Goal: Task Accomplishment & Management: Manage account settings

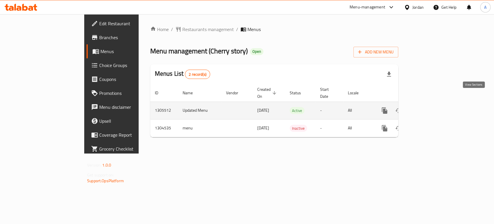
click at [430, 107] on icon "enhanced table" at bounding box center [426, 110] width 7 height 7
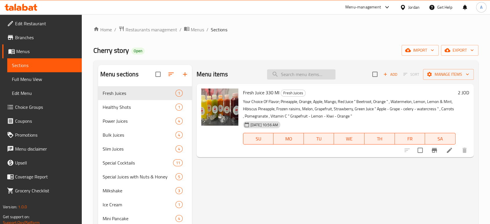
click at [295, 69] on input "search" at bounding box center [301, 74] width 68 height 10
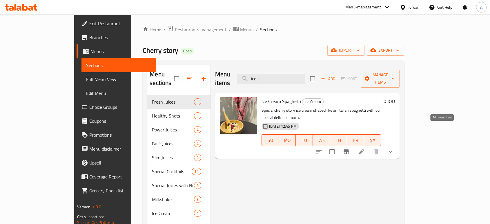
type input "ice c"
click at [364, 148] on icon at bounding box center [360, 151] width 7 height 7
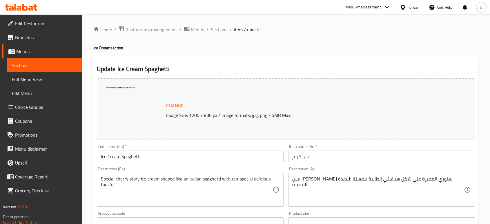
drag, startPoint x: 266, startPoint y: 148, endPoint x: 247, endPoint y: 149, distance: 20.0
click at [247, 149] on div "Change Image Size: 1200 x 800 px / Image formats: jpg, png / 5MB Max. Item name…" at bounding box center [285, 205] width 382 height 258
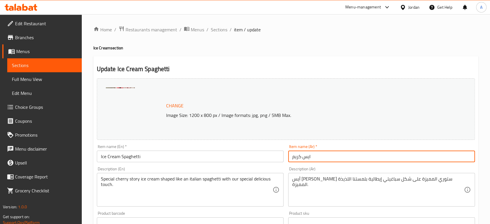
paste input "سباغتي"
type input "سباغتي ايس كريم"
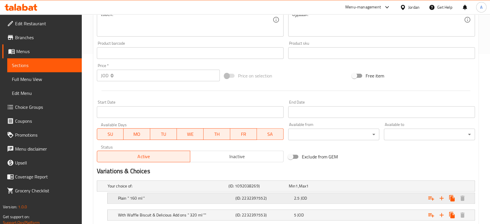
scroll to position [178, 0]
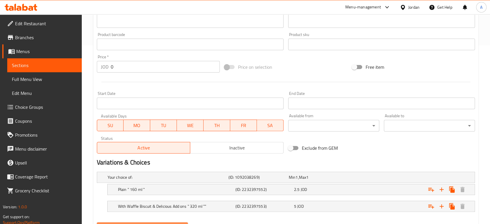
click at [142, 223] on span "Update" at bounding box center [142, 227] width 82 height 7
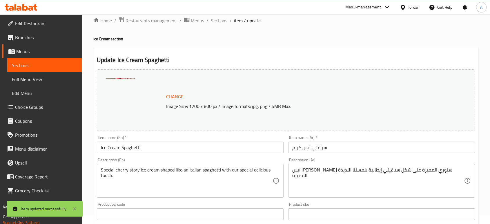
scroll to position [0, 0]
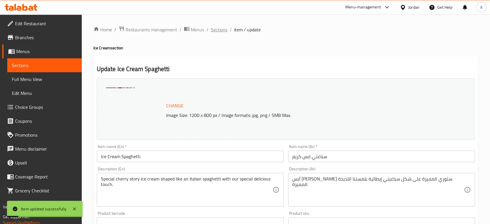
click at [211, 28] on span "Sections" at bounding box center [219, 29] width 17 height 7
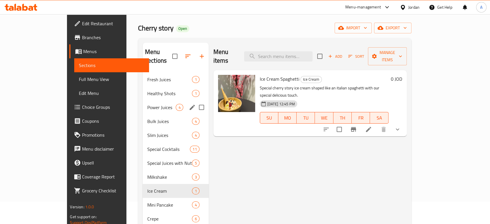
scroll to position [32, 0]
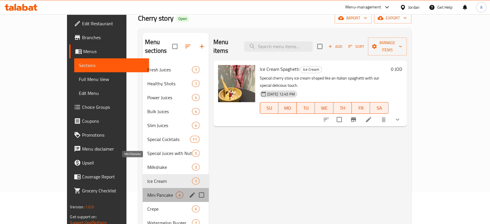
click at [147, 191] on span "Mini Pancake" at bounding box center [161, 194] width 29 height 7
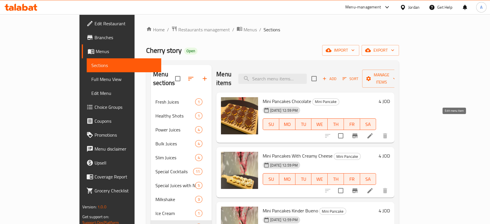
click at [373, 132] on icon at bounding box center [369, 135] width 7 height 7
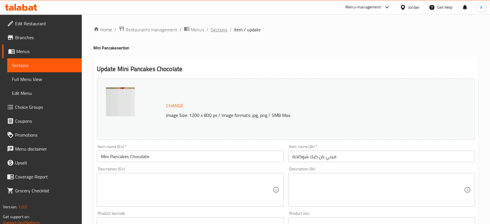
click at [211, 28] on span "Sections" at bounding box center [219, 29] width 17 height 7
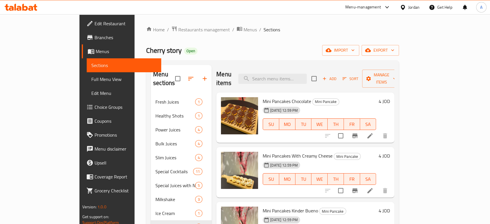
click at [392, 129] on div at bounding box center [355, 136] width 71 height 14
click at [378, 130] on li at bounding box center [370, 135] width 16 height 10
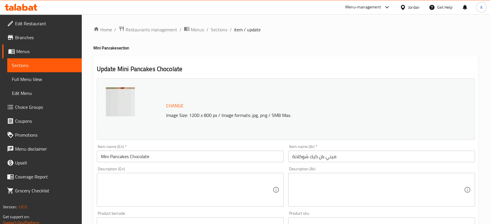
click at [178, 150] on input "Mini Pancakes Chocolate" at bounding box center [190, 156] width 187 height 12
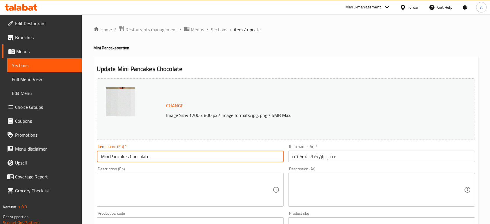
type input "Mini Pancakes Chocolate"
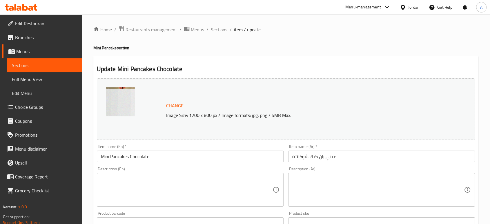
click at [182, 167] on div "Description (En) Description (En)" at bounding box center [190, 187] width 187 height 40
click at [178, 182] on textarea at bounding box center [186, 190] width 171 height 28
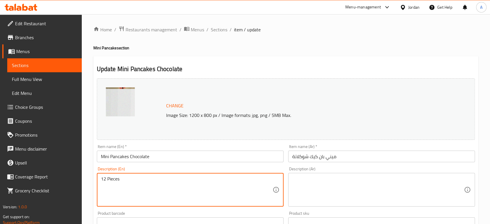
type textarea "12 Pieces"
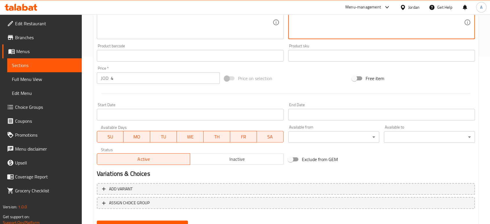
scroll to position [169, 0]
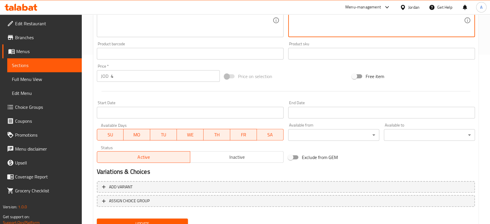
type textarea "12 قطعة"
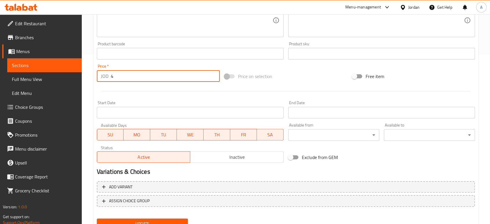
drag, startPoint x: 113, startPoint y: 60, endPoint x: 92, endPoint y: 61, distance: 21.2
click at [92, 61] on div "Home / Restaurants management / Menus / Sections / item / update Mini Pancake s…" at bounding box center [286, 47] width 408 height 404
type input "3"
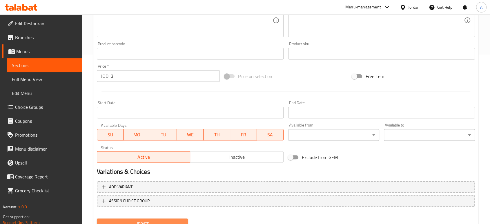
click at [149, 220] on span "Update" at bounding box center [142, 223] width 82 height 7
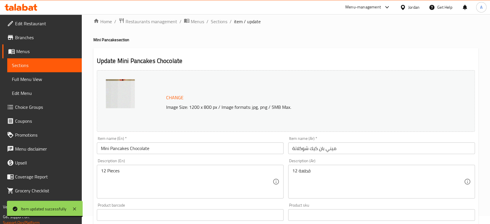
scroll to position [0, 0]
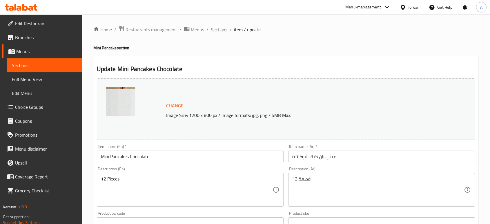
click at [211, 29] on span "Sections" at bounding box center [219, 29] width 17 height 7
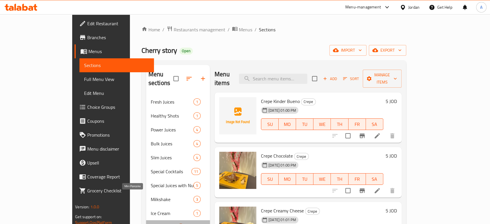
click at [151, 223] on span "Mini Pancake" at bounding box center [164, 226] width 26 height 7
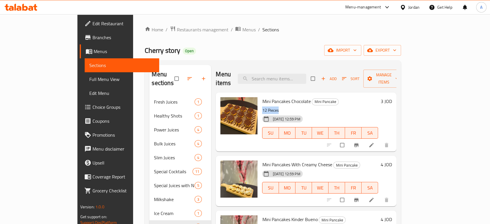
drag, startPoint x: 259, startPoint y: 94, endPoint x: 242, endPoint y: 90, distance: 17.4
click at [260, 95] on div "Mini Pancakes Chocolate Mini Pancake 12 Pieces [DATE] 12:59 PM SU MO TU WE TH F…" at bounding box center [320, 122] width 121 height 54
copy p "12 Pieces"
click at [374, 197] on icon at bounding box center [371, 200] width 6 height 6
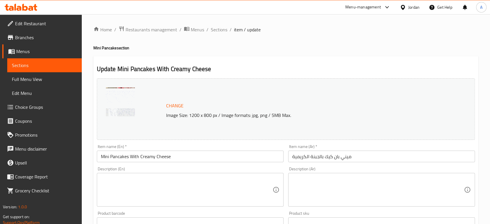
click at [187, 185] on textarea at bounding box center [186, 190] width 171 height 28
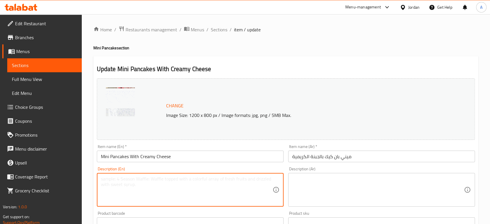
paste textarea "12 Pieces"
type textarea "12 Pieces"
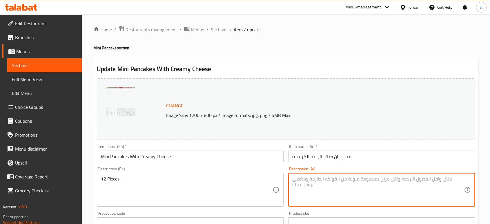
click at [323, 176] on textarea at bounding box center [377, 190] width 171 height 28
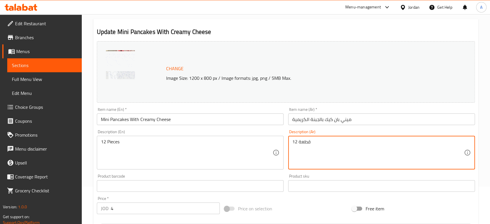
scroll to position [161, 0]
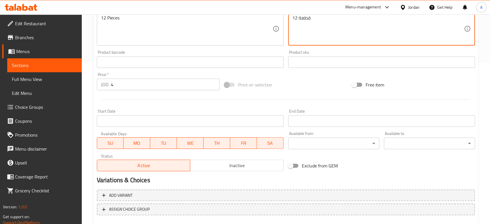
type textarea "12 قطعة"
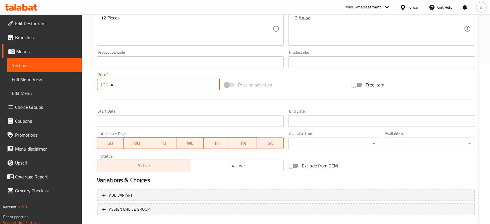
drag, startPoint x: 119, startPoint y: 64, endPoint x: 94, endPoint y: 68, distance: 25.6
click at [94, 68] on div "Update Mini Pancakes With Creamy Cheese Change Image Size: 1200 x 800 px / Imag…" at bounding box center [285, 68] width 385 height 346
type input "3"
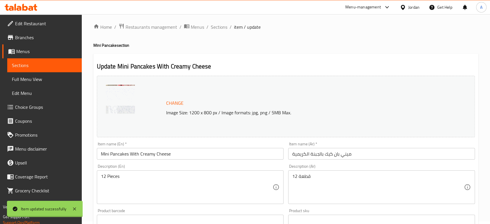
scroll to position [0, 0]
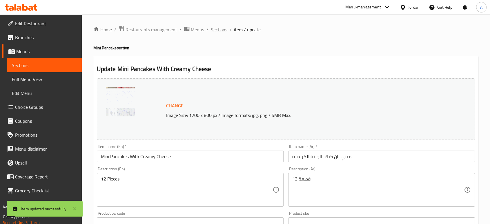
click at [211, 30] on span "Sections" at bounding box center [219, 29] width 17 height 7
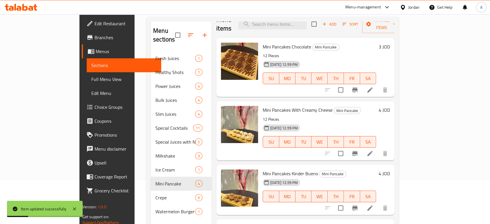
scroll to position [64, 0]
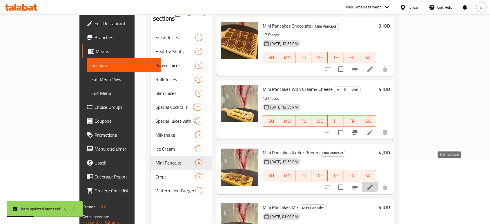
click at [373, 183] on icon at bounding box center [369, 186] width 7 height 7
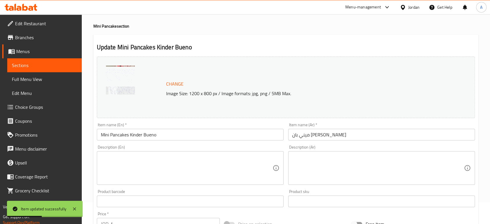
scroll to position [32, 0]
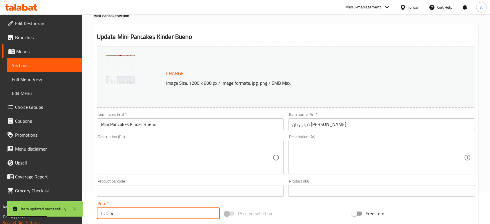
drag, startPoint x: 112, startPoint y: 193, endPoint x: 86, endPoint y: 193, distance: 25.8
click at [89, 193] on div "Home / Restaurants management / Menus / Sections / item / update Mini Pancake s…" at bounding box center [286, 184] width 408 height 404
type input "3"
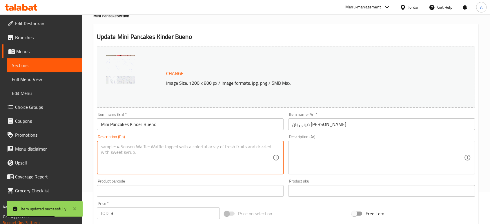
click at [137, 146] on textarea at bounding box center [186, 158] width 171 height 28
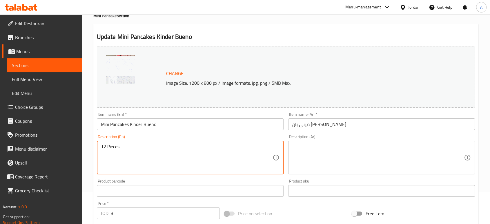
type textarea "12 Pieces"
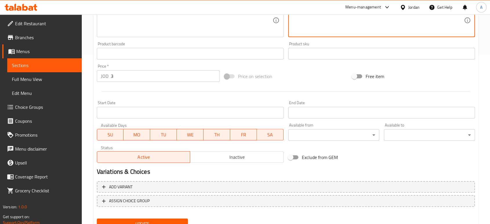
type textarea "12 قطعة"
click at [119, 220] on span "Update" at bounding box center [142, 223] width 82 height 7
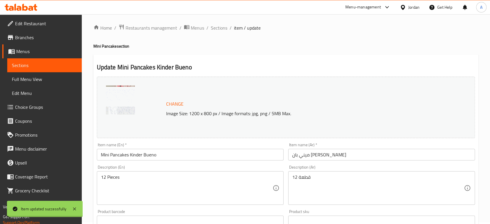
scroll to position [0, 0]
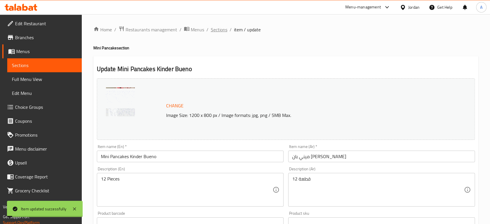
click at [211, 28] on span "Sections" at bounding box center [219, 29] width 17 height 7
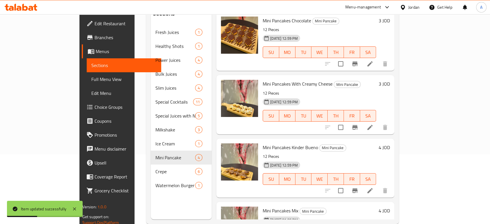
scroll to position [79, 0]
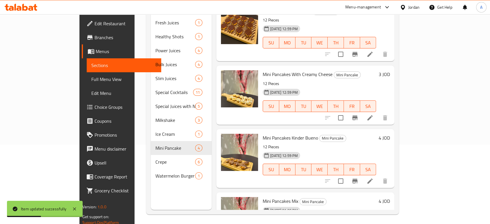
click at [372, 178] on icon at bounding box center [369, 180] width 5 height 5
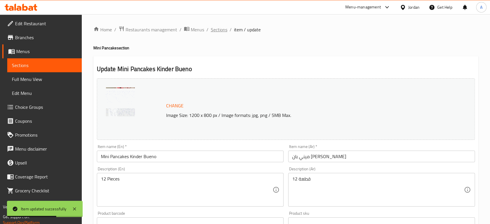
click at [211, 30] on span "Sections" at bounding box center [219, 29] width 17 height 7
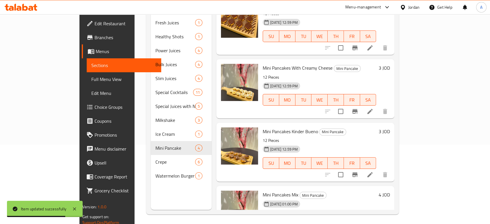
scroll to position [17, 0]
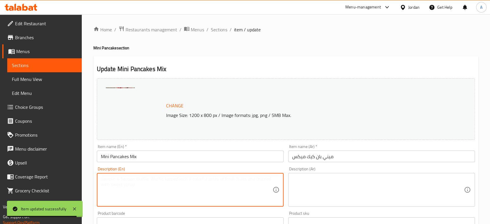
drag, startPoint x: 156, startPoint y: 180, endPoint x: 155, endPoint y: 177, distance: 3.2
click at [155, 180] on textarea at bounding box center [186, 190] width 171 height 28
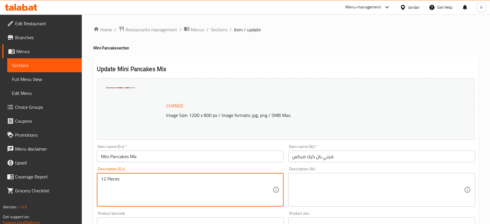
type textarea "12 Pieces"
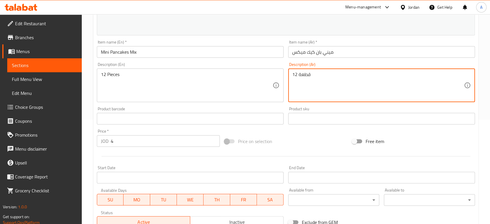
scroll to position [161, 0]
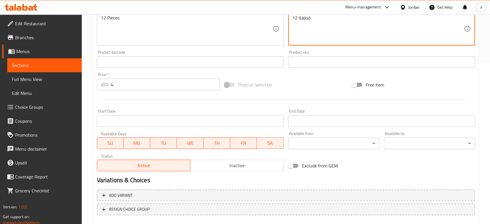
type textarea "12 قطعة"
drag, startPoint x: 115, startPoint y: 65, endPoint x: 76, endPoint y: 65, distance: 38.8
click at [82, 65] on div "Home / Restaurants management / Menus / Sections / item / update Mini Pancake s…" at bounding box center [286, 55] width 408 height 404
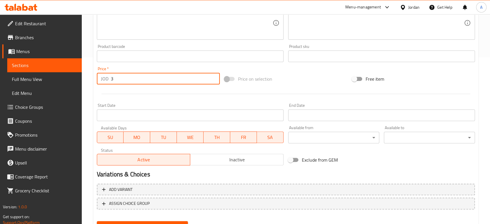
scroll to position [169, 0]
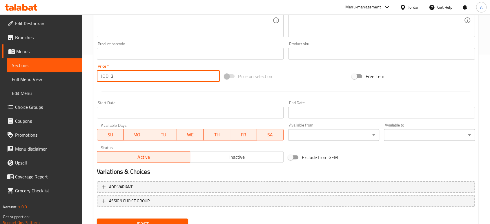
type input "3"
click at [146, 208] on div "Home / Restaurants management / Menus / Sections / item / update Mini Pancake s…" at bounding box center [285, 47] width 385 height 380
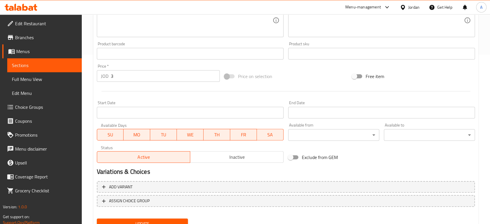
click at [146, 220] on span "Update" at bounding box center [142, 223] width 82 height 7
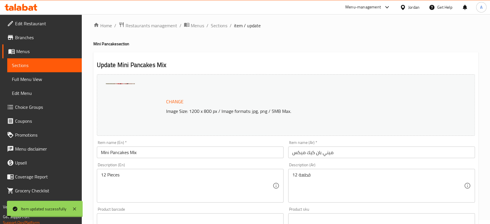
scroll to position [0, 0]
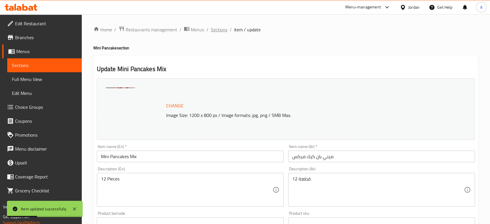
click at [211, 29] on span "Sections" at bounding box center [219, 29] width 17 height 7
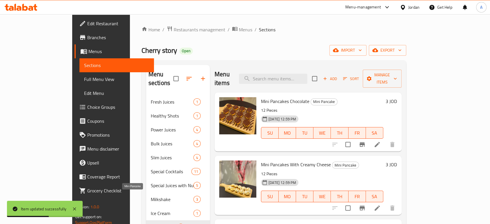
scroll to position [32, 0]
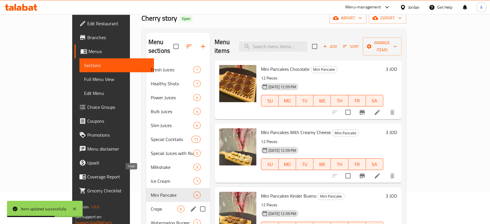
click at [151, 205] on span "Crepe" at bounding box center [164, 208] width 26 height 7
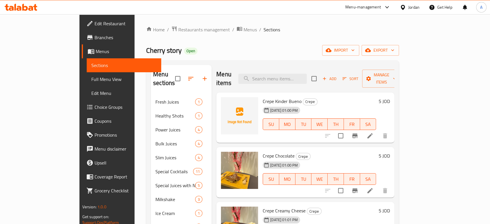
click at [378, 130] on li at bounding box center [370, 135] width 16 height 10
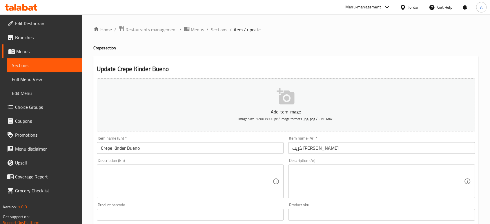
click at [137, 173] on textarea at bounding box center [186, 181] width 171 height 28
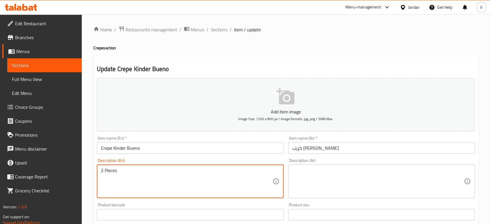
type textarea "2 Pieces"
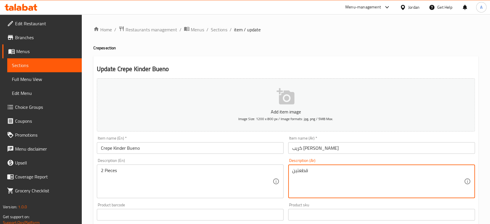
type textarea "قطعتين"
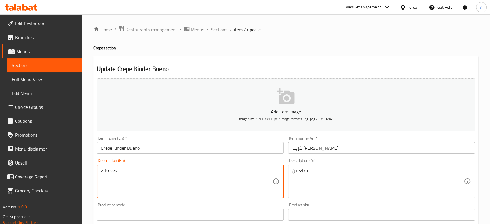
drag, startPoint x: 113, startPoint y: 157, endPoint x: 83, endPoint y: 157, distance: 29.8
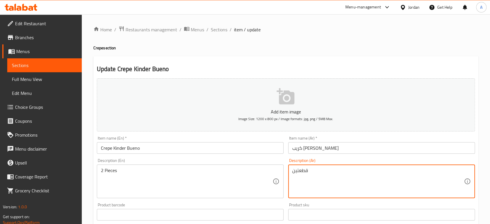
click at [279, 158] on div "Add item image Image Size: 1200 x 800 px / Image formats: jpg, png / 5MB Max. I…" at bounding box center [285, 201] width 382 height 250
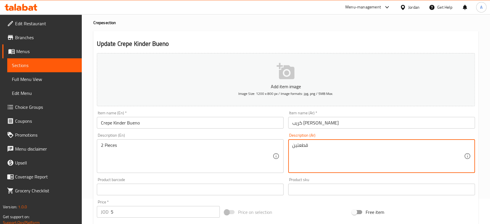
scroll to position [156, 0]
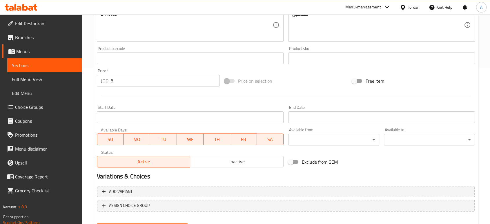
click at [151, 223] on span "Update" at bounding box center [142, 227] width 82 height 7
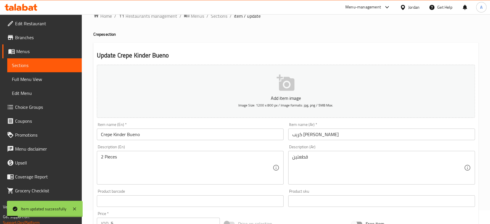
scroll to position [0, 0]
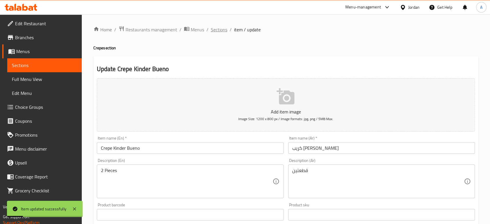
click at [211, 28] on span "Sections" at bounding box center [219, 29] width 17 height 7
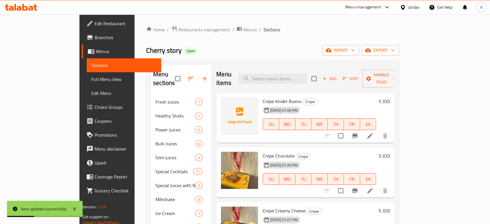
click at [378, 185] on li at bounding box center [370, 190] width 16 height 10
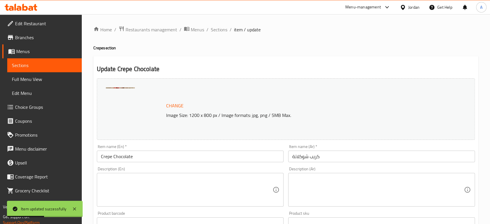
click at [200, 182] on textarea at bounding box center [186, 190] width 171 height 28
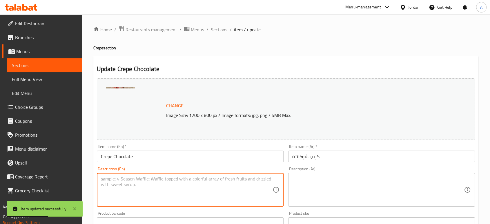
click at [335, 176] on textarea at bounding box center [377, 190] width 171 height 28
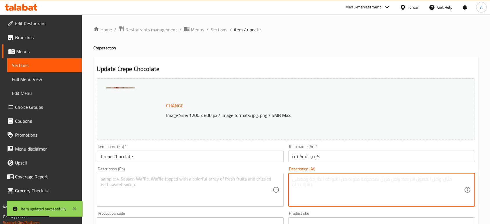
paste textarea "قطعتين"
type textarea "قطعتين"
click at [208, 176] on textarea at bounding box center [186, 190] width 171 height 28
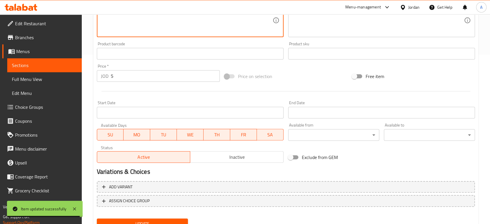
type textarea "2 Pieces"
click at [158, 220] on span "Update" at bounding box center [142, 223] width 82 height 7
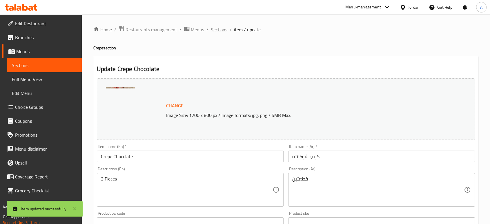
click at [211, 27] on span "Sections" at bounding box center [219, 29] width 17 height 7
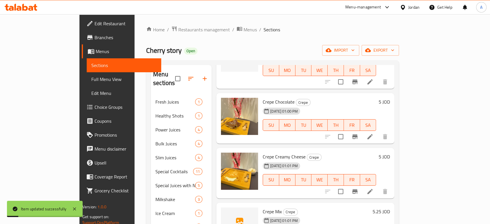
scroll to position [64, 0]
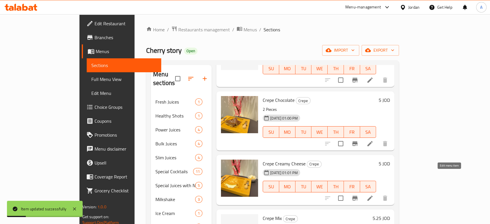
click at [373, 194] on icon at bounding box center [369, 197] width 7 height 7
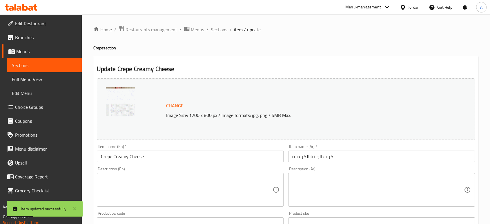
click at [183, 183] on textarea at bounding box center [186, 190] width 171 height 28
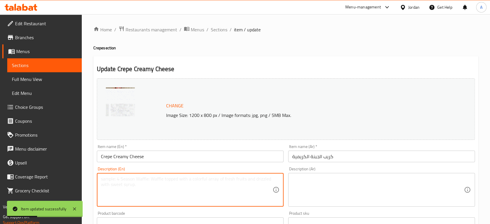
paste textarea "قطعتين"
type textarea "قطعتين"
click at [306, 176] on textarea at bounding box center [377, 190] width 171 height 28
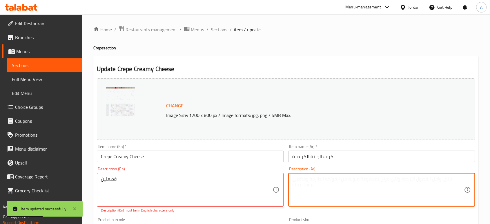
paste textarea "قطعتين"
type textarea "قطعتين"
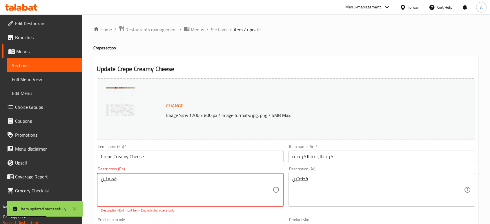
drag, startPoint x: 103, startPoint y: 174, endPoint x: 41, endPoint y: 173, distance: 62.9
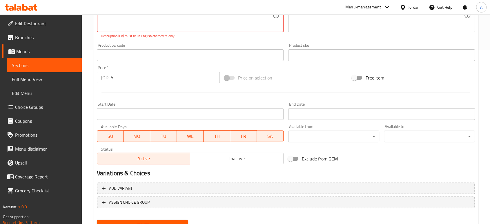
type textarea "2 Pieces"
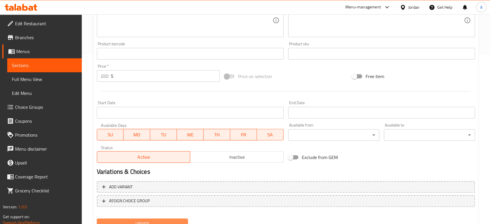
click at [128, 220] on span "Update" at bounding box center [142, 223] width 82 height 7
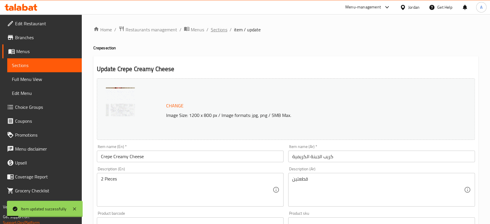
click at [211, 28] on span "Sections" at bounding box center [219, 29] width 17 height 7
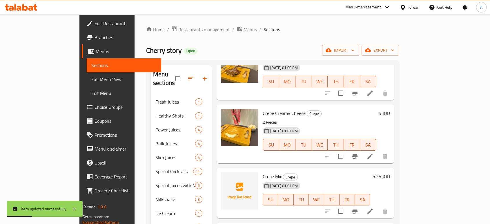
scroll to position [124, 0]
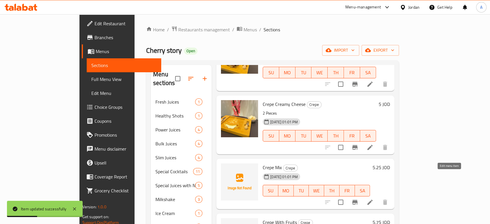
click at [372, 199] on icon at bounding box center [369, 201] width 5 height 5
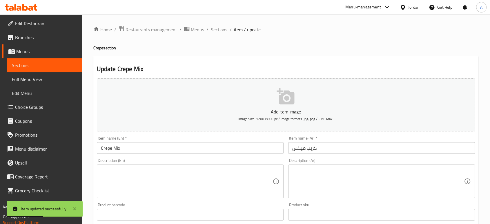
drag, startPoint x: 125, startPoint y: 163, endPoint x: 163, endPoint y: 166, distance: 37.5
click at [127, 167] on textarea at bounding box center [186, 181] width 171 height 28
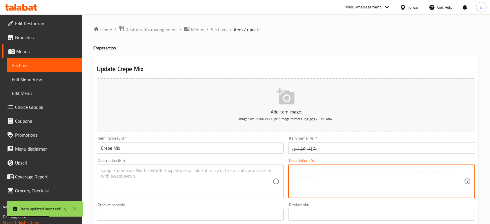
click at [328, 167] on textarea at bounding box center [377, 181] width 171 height 28
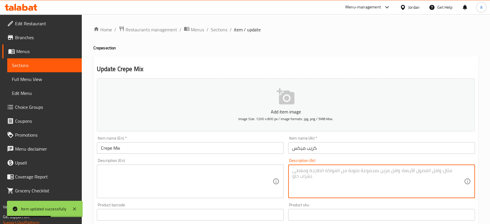
type textarea "r"
type textarea "قطعتين"
click at [202, 164] on div "Description (En)" at bounding box center [190, 181] width 187 height 34
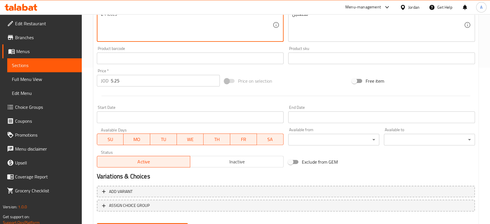
type textarea "2 Pieces"
click at [157, 223] on button "Update" at bounding box center [142, 228] width 91 height 11
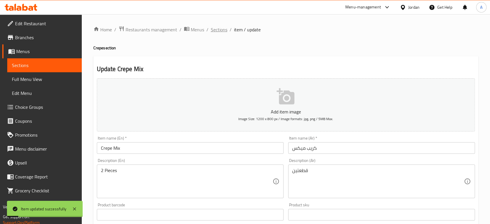
click at [211, 27] on span "Sections" at bounding box center [219, 29] width 17 height 7
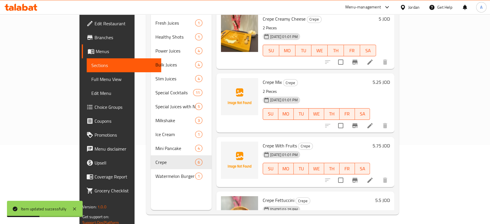
scroll to position [79, 0]
click at [378, 174] on li at bounding box center [370, 179] width 16 height 10
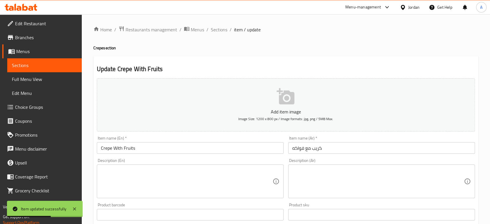
click at [119, 167] on textarea at bounding box center [186, 181] width 171 height 28
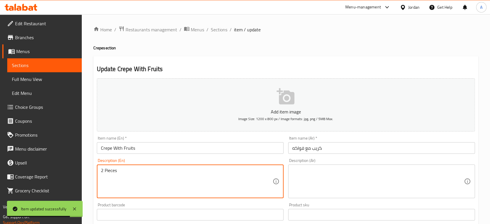
type textarea "2 Pieces"
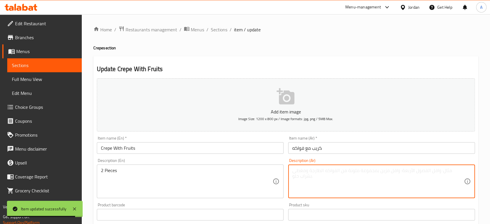
paste textarea "قطعتين"
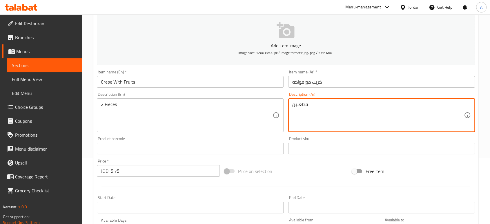
scroll to position [156, 0]
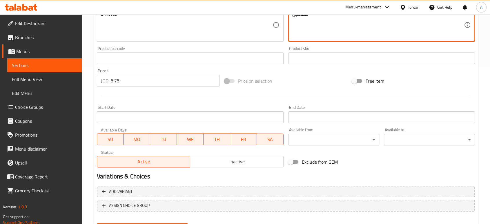
type textarea "قطعتين"
click at [137, 223] on button "Update" at bounding box center [142, 228] width 91 height 11
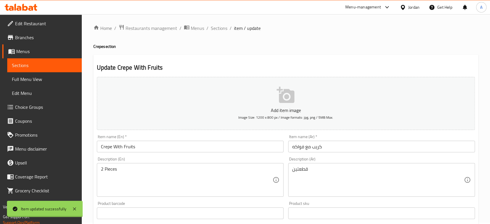
scroll to position [0, 0]
click at [211, 28] on span "Sections" at bounding box center [219, 29] width 17 height 7
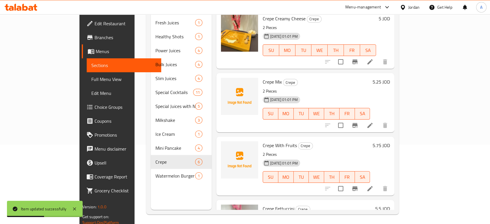
scroll to position [137, 0]
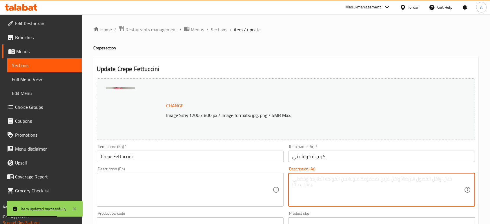
click at [321, 176] on textarea at bounding box center [377, 190] width 171 height 28
paste textarea "قطعتين"
type textarea "قطعتين"
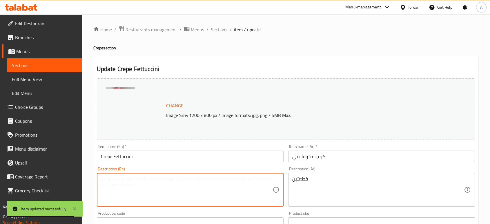
click at [204, 176] on textarea at bounding box center [186, 190] width 171 height 28
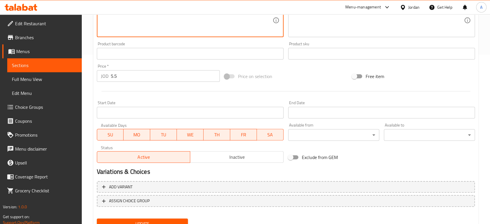
type textarea "2 Pieces"
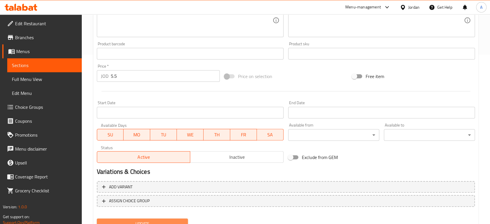
click at [175, 220] on span "Update" at bounding box center [142, 223] width 82 height 7
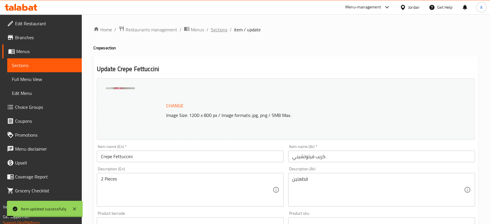
click at [211, 29] on span "Sections" at bounding box center [219, 29] width 17 height 7
